Goal: Find contact information: Find contact information

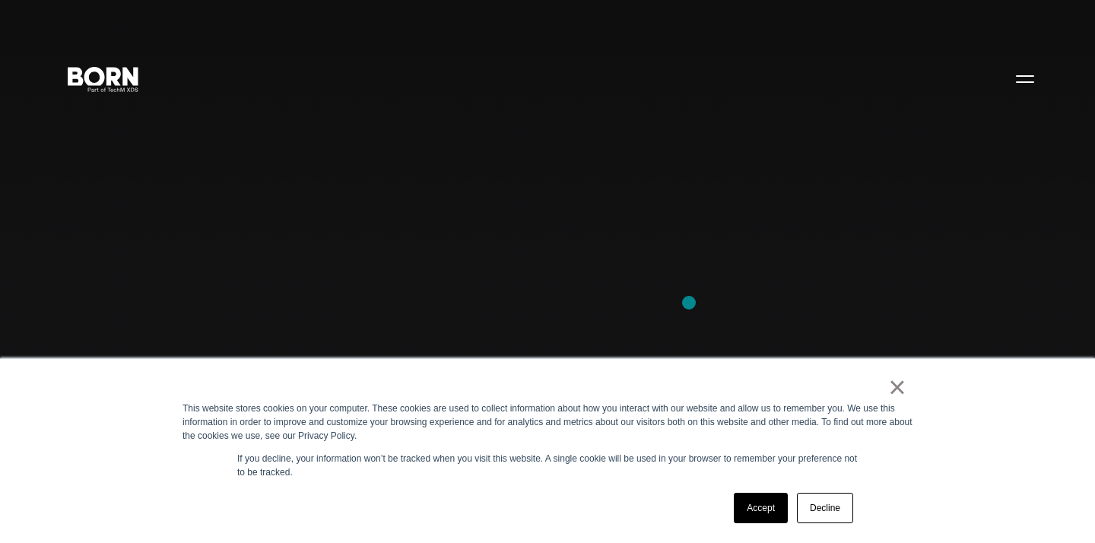
scroll to position [231, 0]
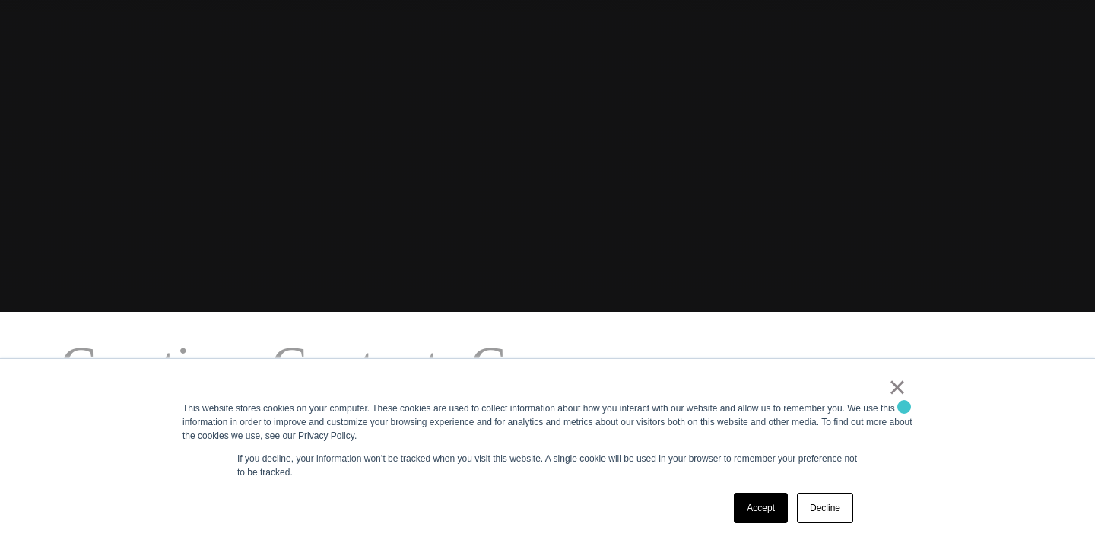
click at [904, 407] on div "This website stores cookies on your computer. These cookies are used to collect…" at bounding box center [548, 422] width 730 height 41
click at [898, 384] on link "×" at bounding box center [897, 387] width 18 height 14
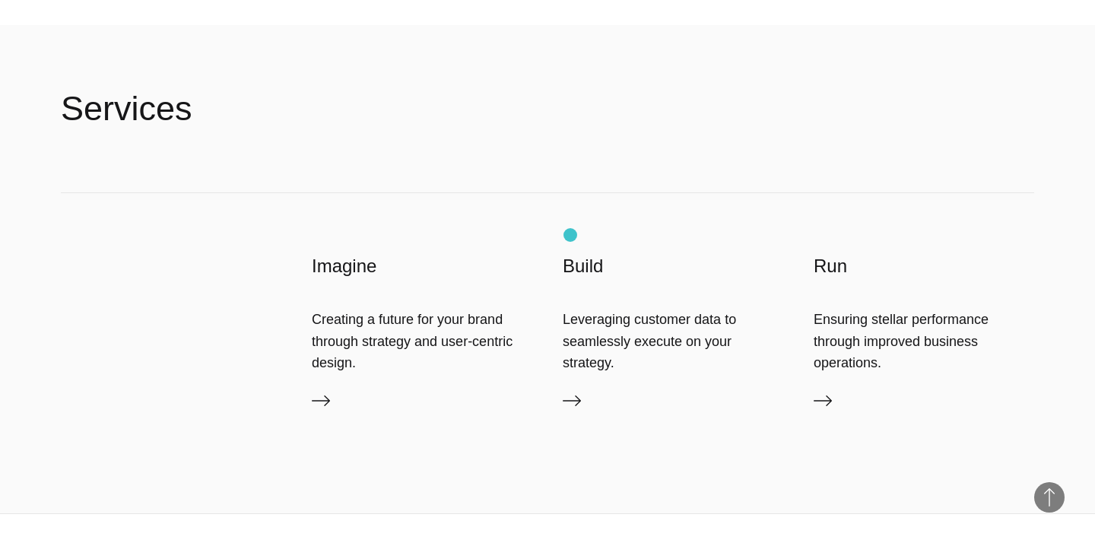
scroll to position [4060, 0]
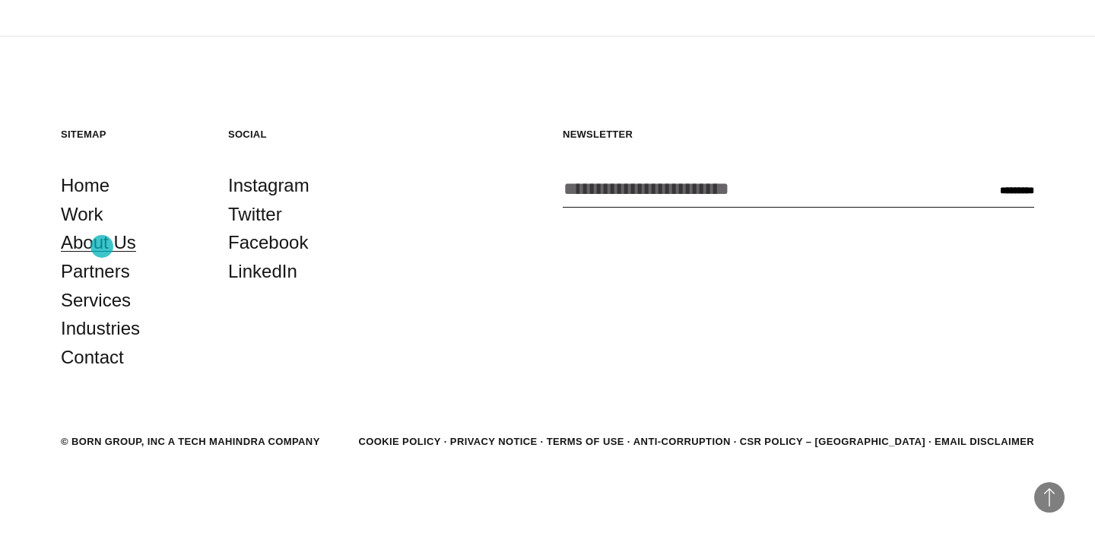
click at [102, 246] on link "About Us" at bounding box center [98, 242] width 75 height 29
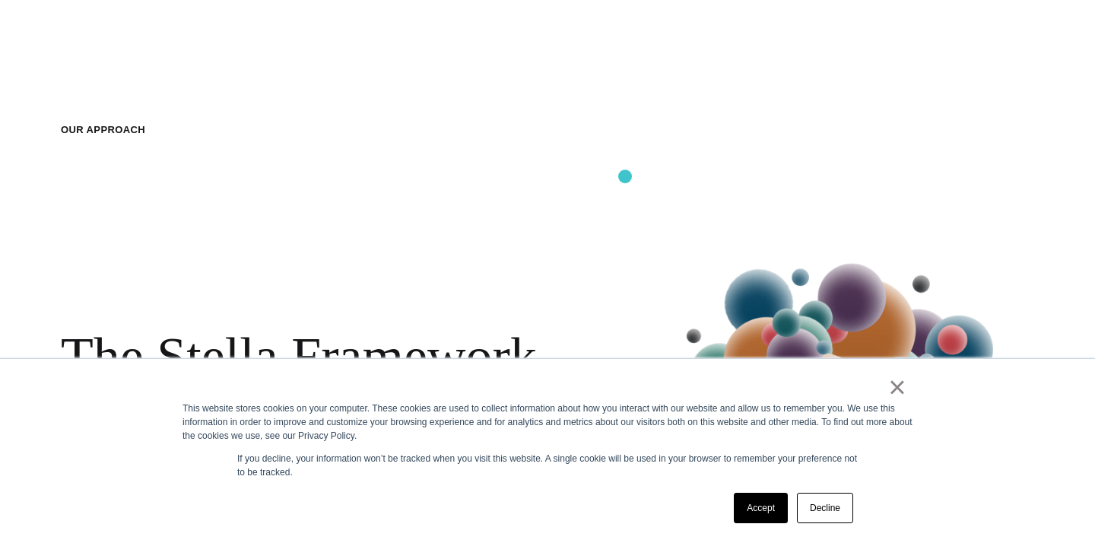
scroll to position [2029, 0]
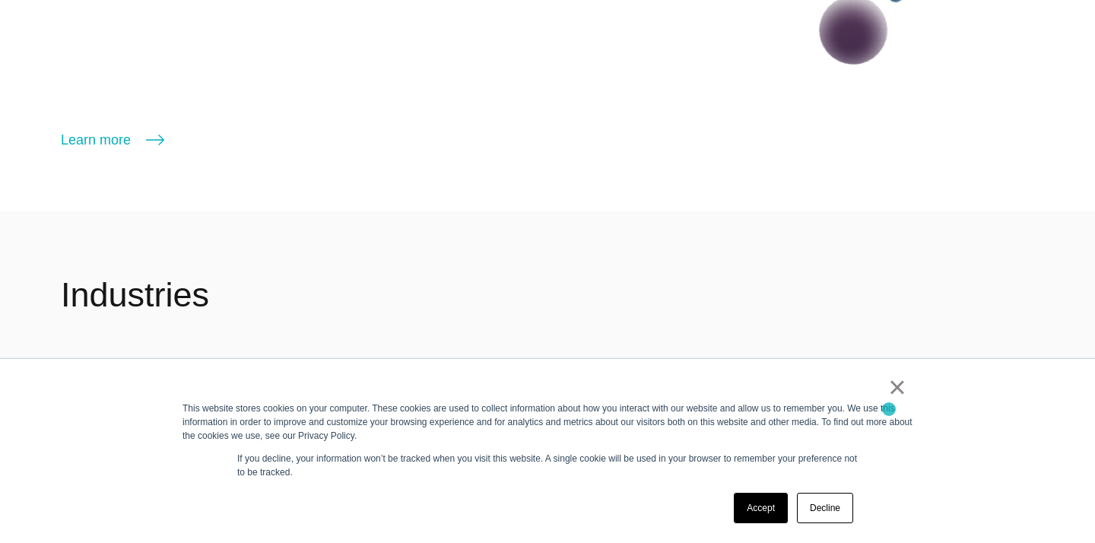
click at [899, 402] on div "This website stores cookies on your computer. These cookies are used to collect…" at bounding box center [548, 422] width 730 height 41
click at [894, 406] on div "This website stores cookies on your computer. These cookies are used to collect…" at bounding box center [548, 422] width 730 height 41
click at [898, 394] on link "×" at bounding box center [897, 387] width 18 height 14
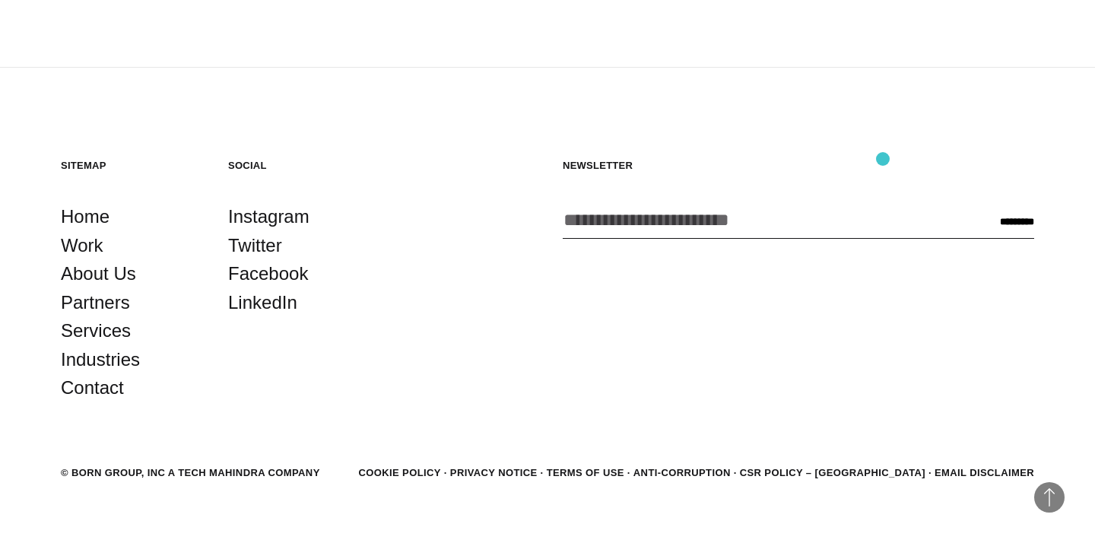
scroll to position [5185, 0]
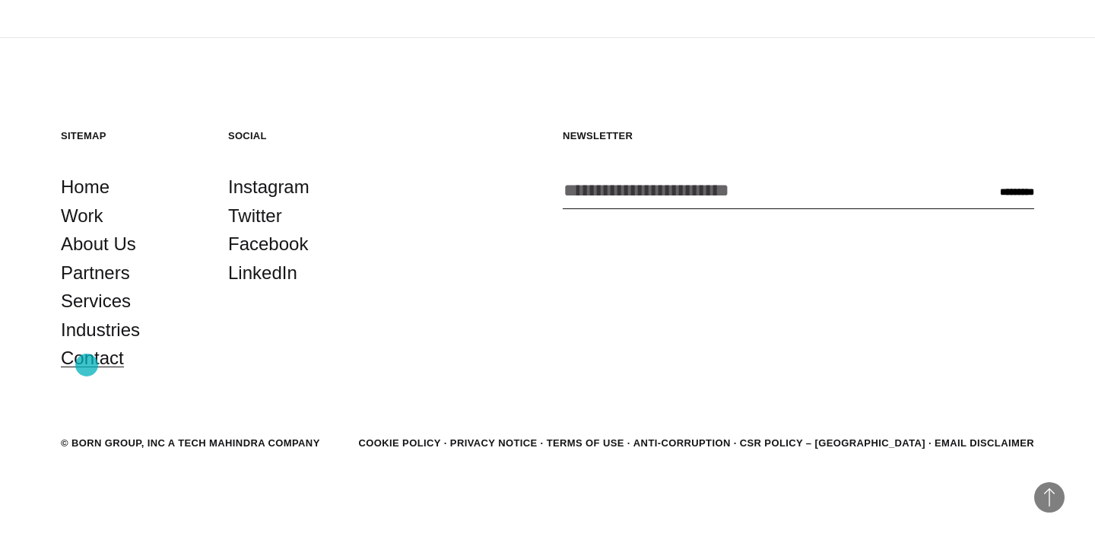
click at [87, 370] on link "Contact" at bounding box center [92, 358] width 63 height 29
